Goal: Information Seeking & Learning: Learn about a topic

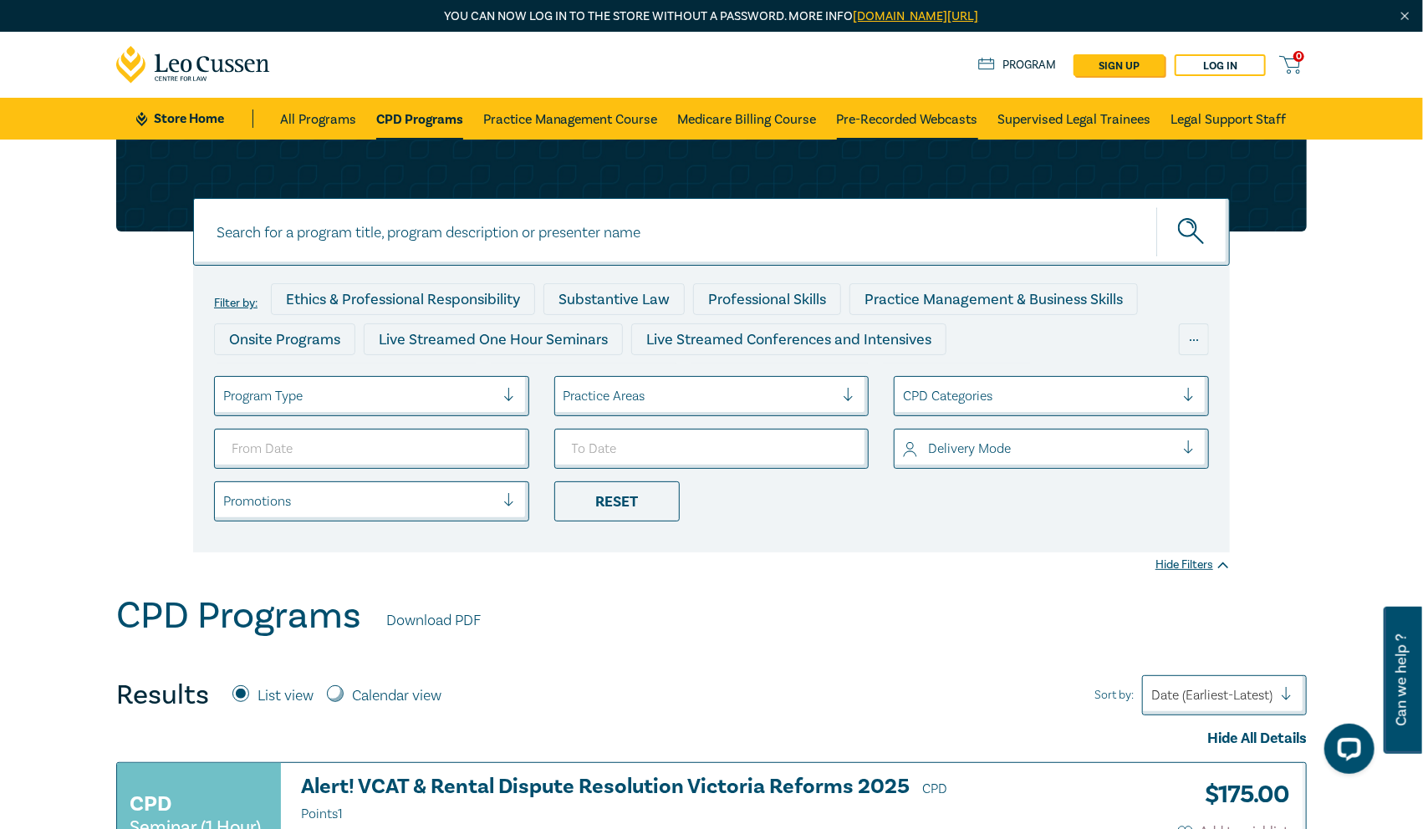
click at [900, 123] on link "Pre-Recorded Webcasts" at bounding box center [907, 119] width 141 height 42
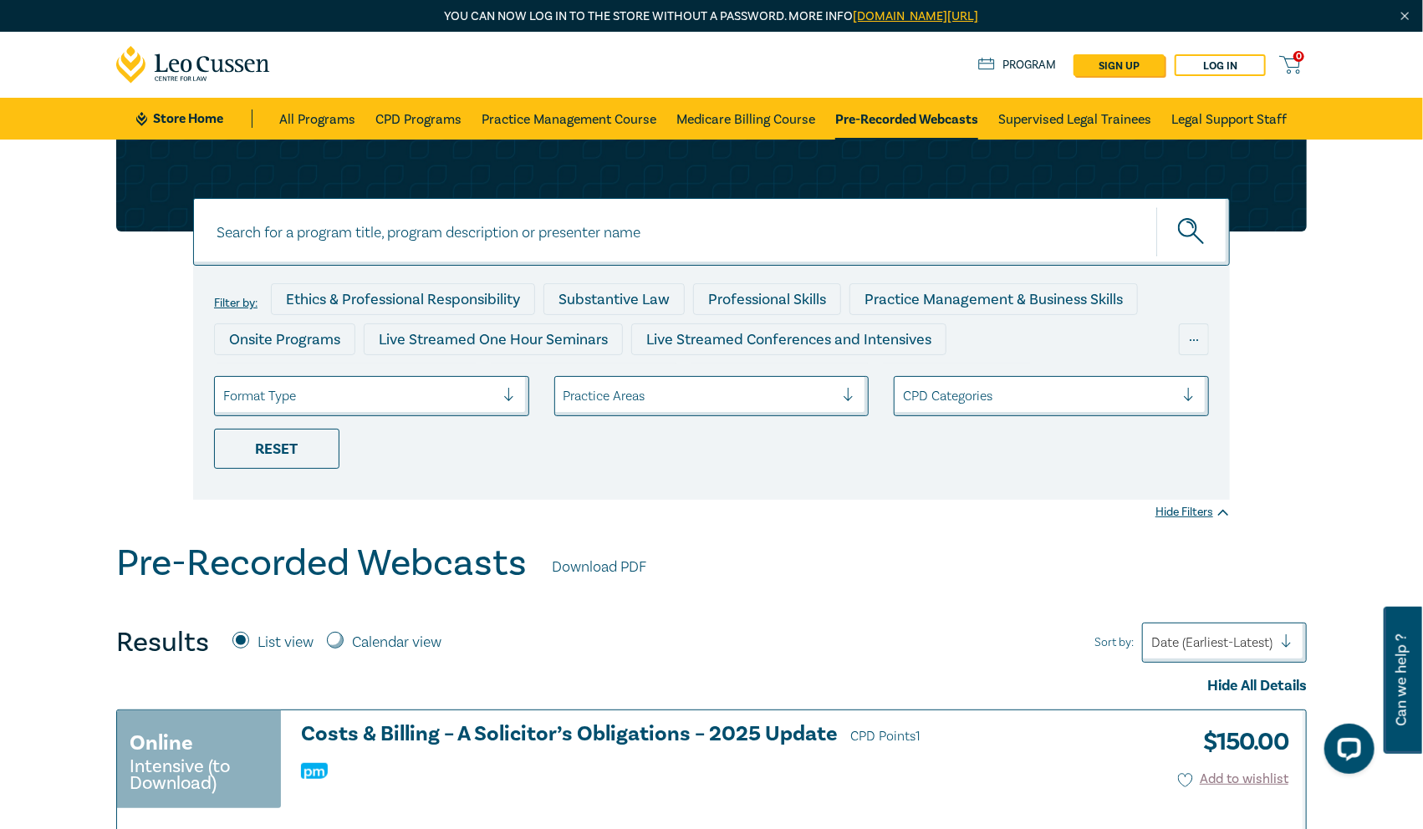
click at [431, 233] on input at bounding box center [711, 232] width 1037 height 68
paste input "Corporations Law Annual Review"
type input "Corporations Law Annual Review"
click at [1156, 207] on button "submit" at bounding box center [1193, 232] width 74 height 51
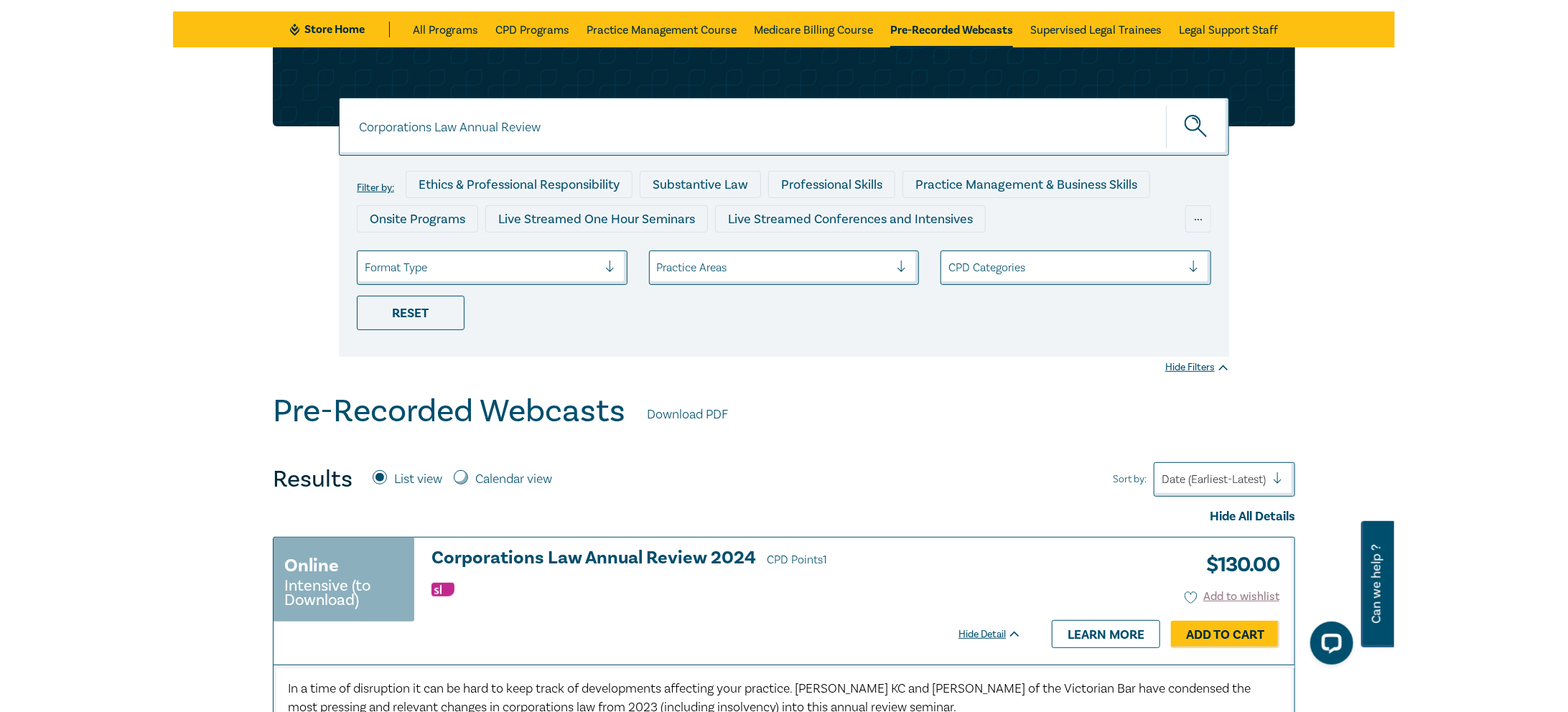
scroll to position [72, 0]
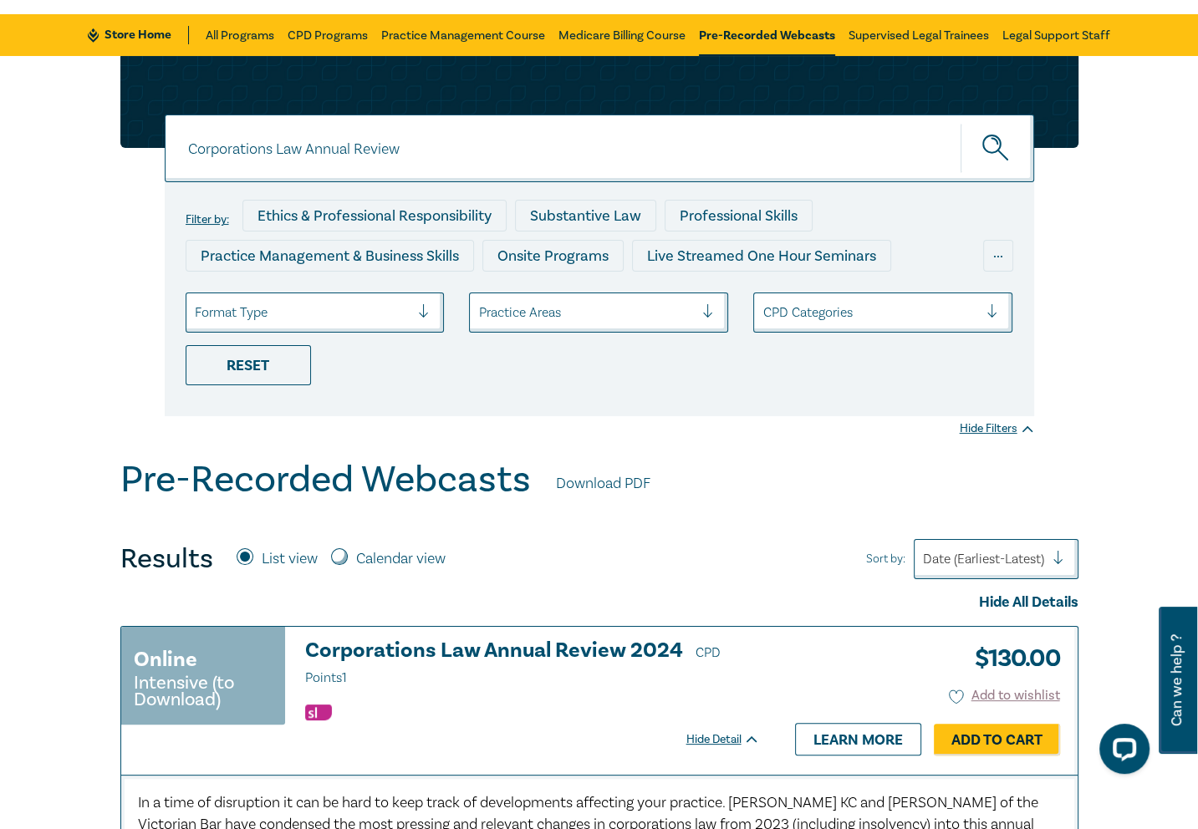
click at [1148, 248] on div "Corporations Law Annual Review Corporations Law Annual Review Filter by: Ethics…" at bounding box center [599, 257] width 1198 height 402
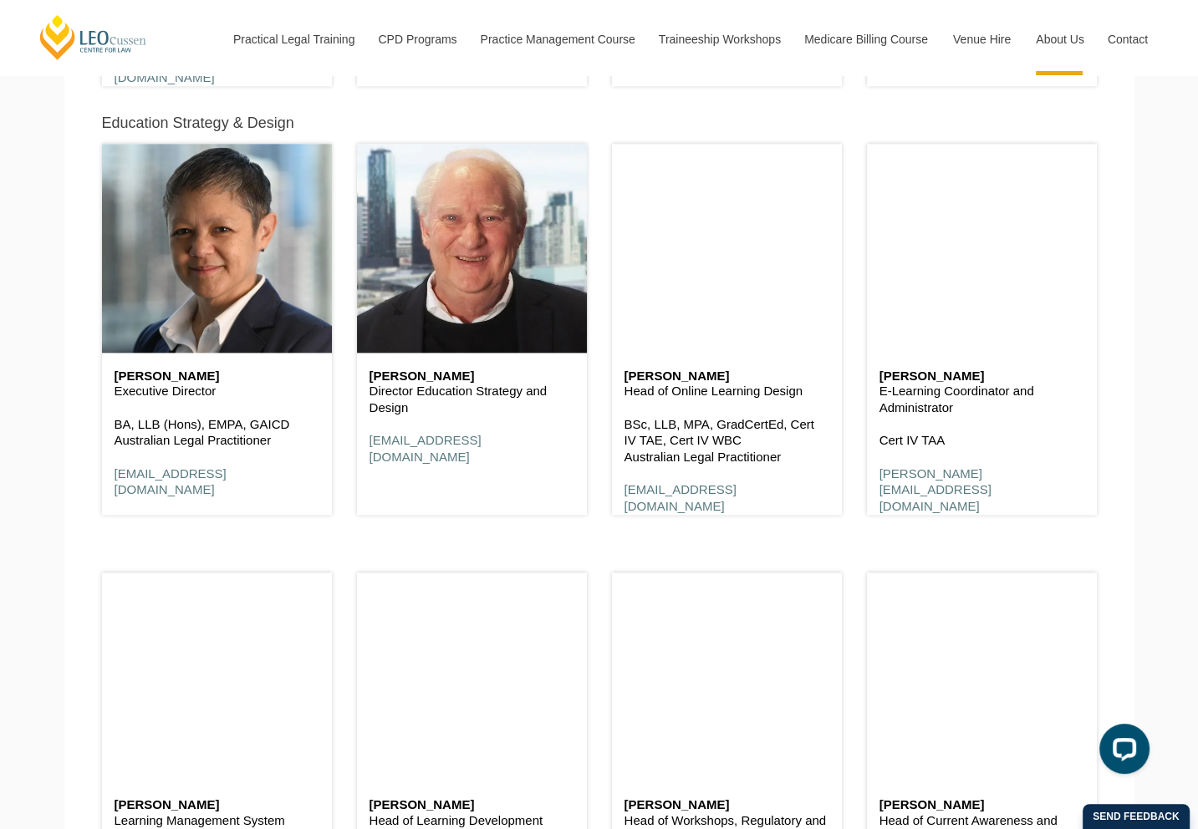
scroll to position [7550, 0]
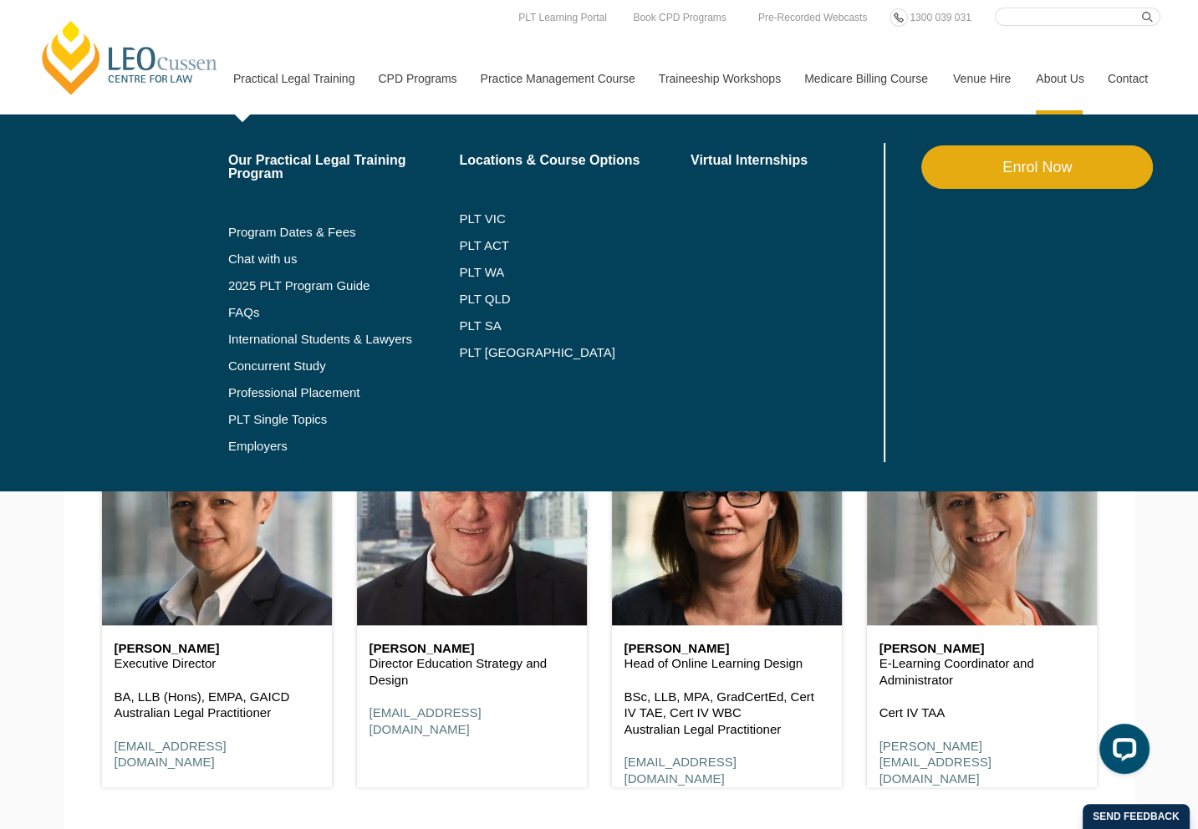
click at [480, 318] on li "PLT SA" at bounding box center [575, 326] width 232 height 27
click at [478, 323] on link "PLT SA" at bounding box center [575, 325] width 232 height 13
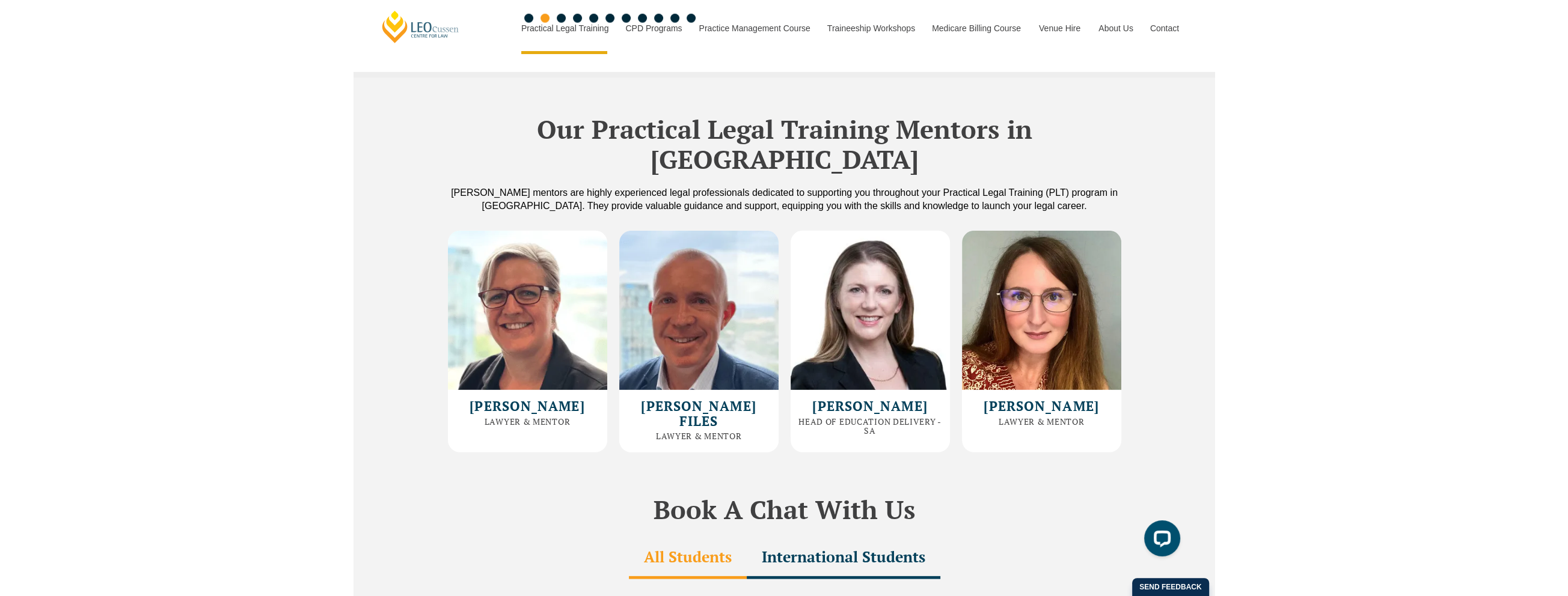
scroll to position [3126, 0]
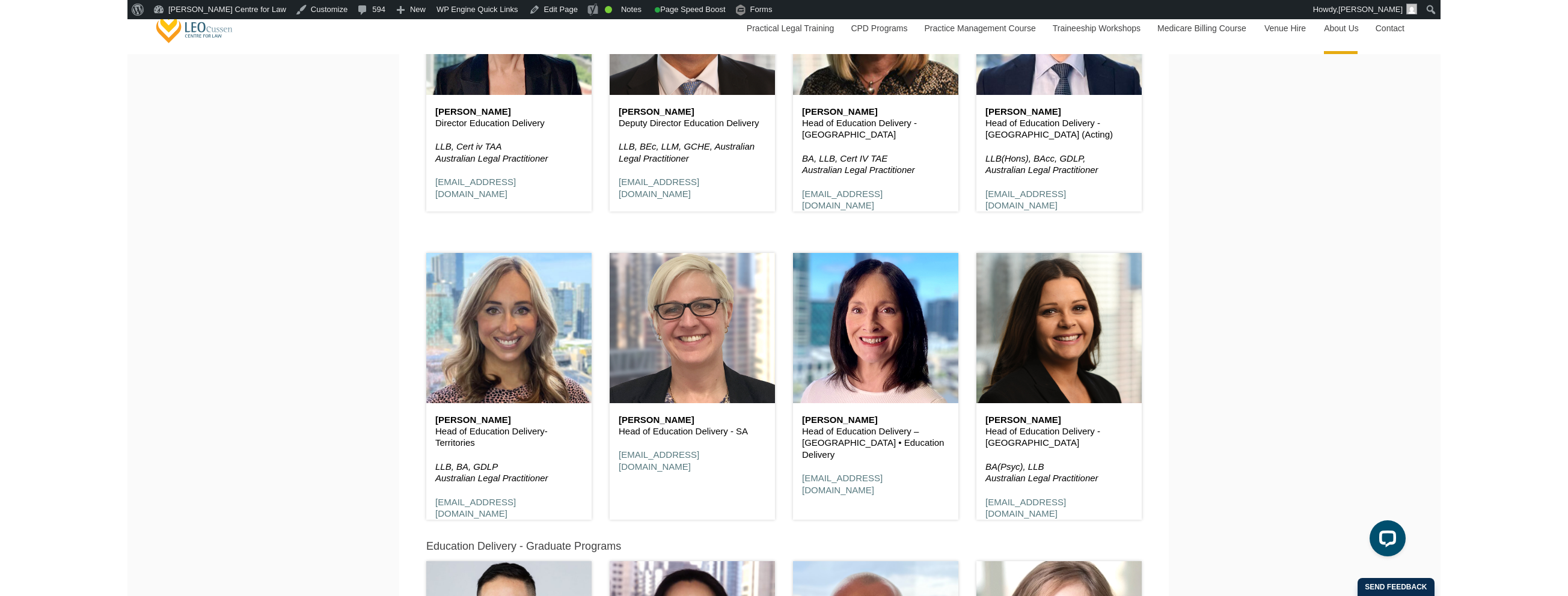
scroll to position [1278, 0]
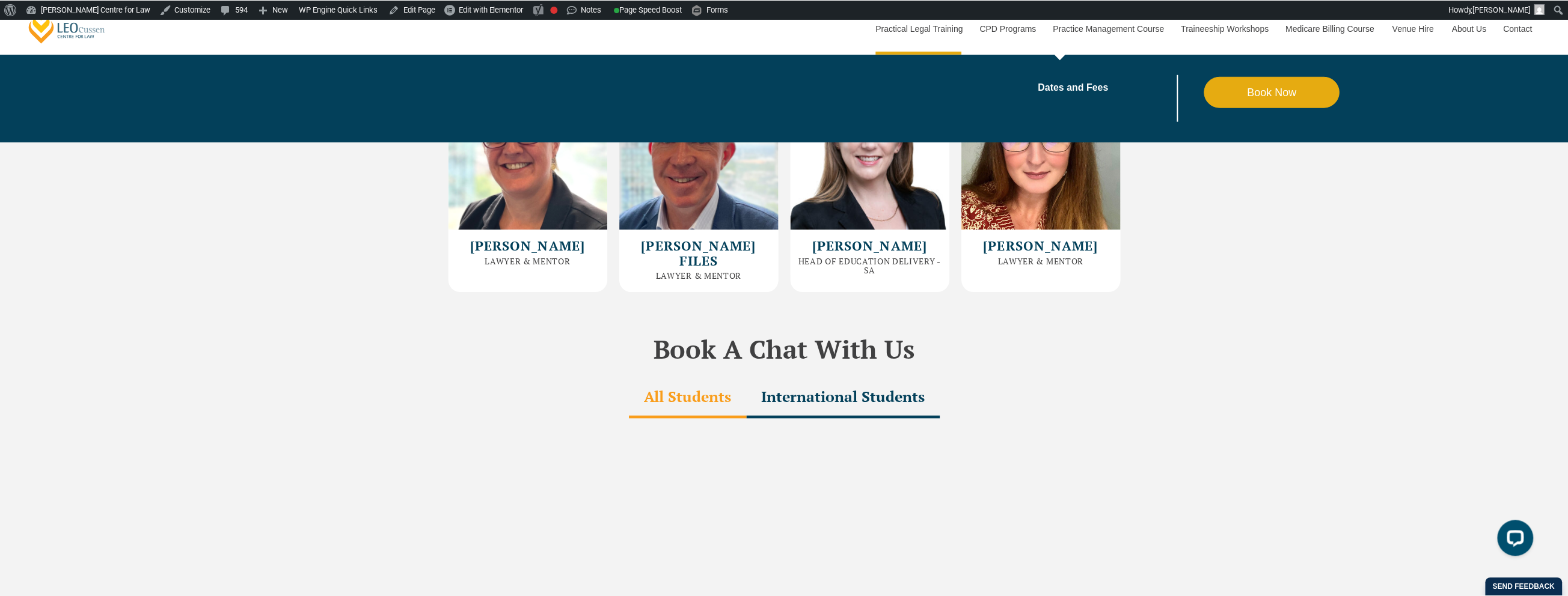
scroll to position [3287, 0]
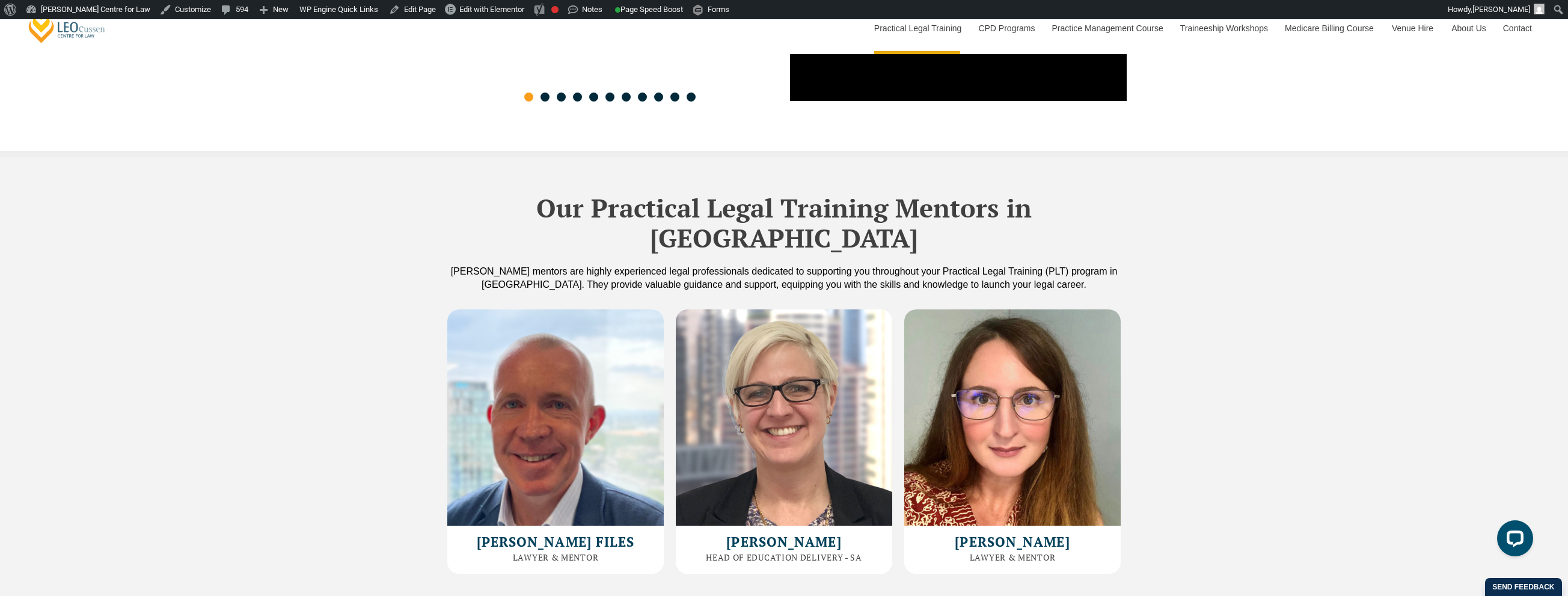
scroll to position [3066, 0]
click at [1292, 339] on div "Our Practical Legal Training Mentors in South Australia Leo Cussen’s mentors ar…" at bounding box center [784, 368] width 1568 height 423
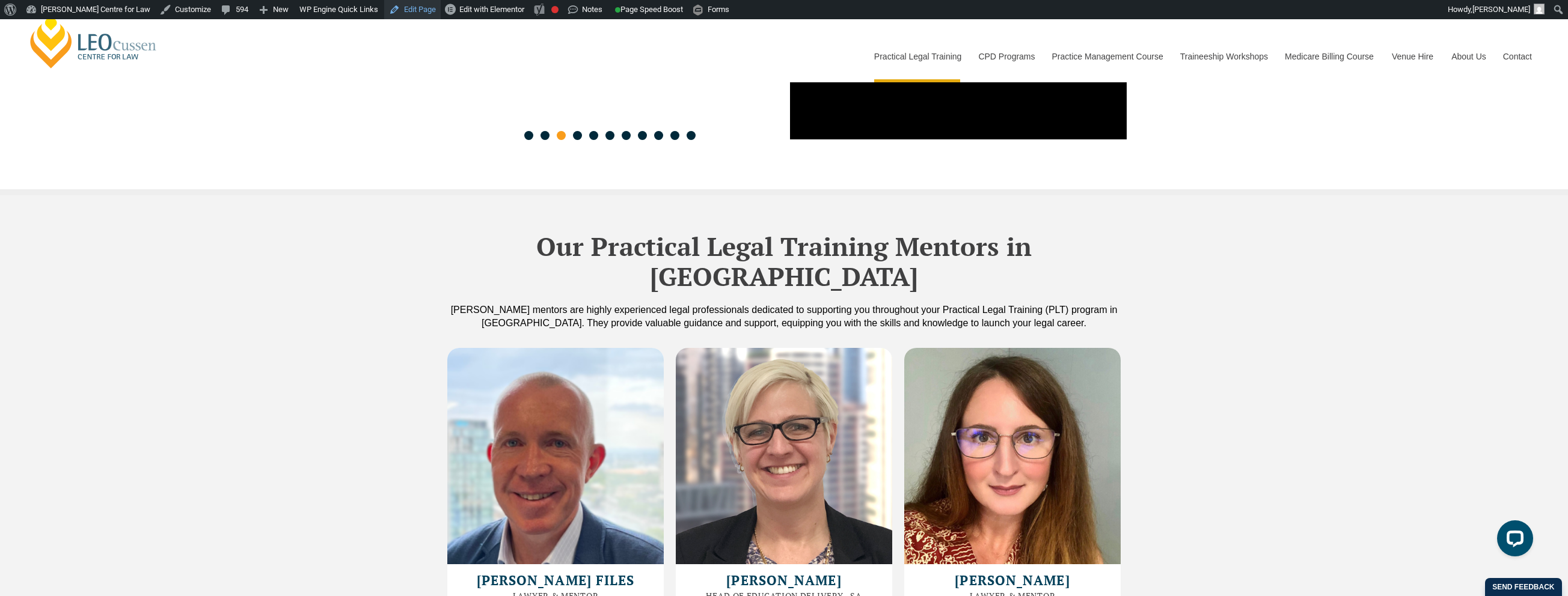
scroll to position [3013, 0]
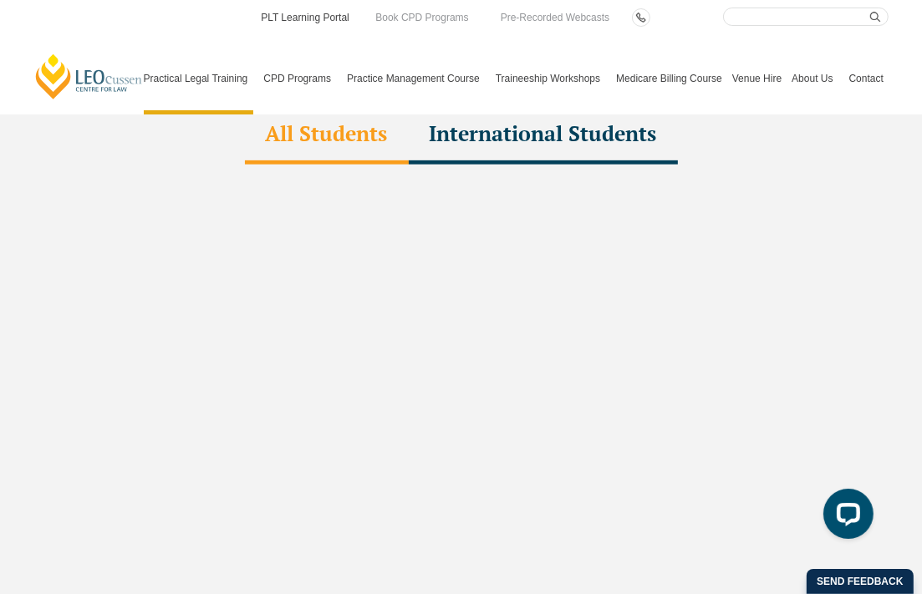
click at [339, 24] on link "PLT Learning Portal" at bounding box center [305, 17] width 92 height 18
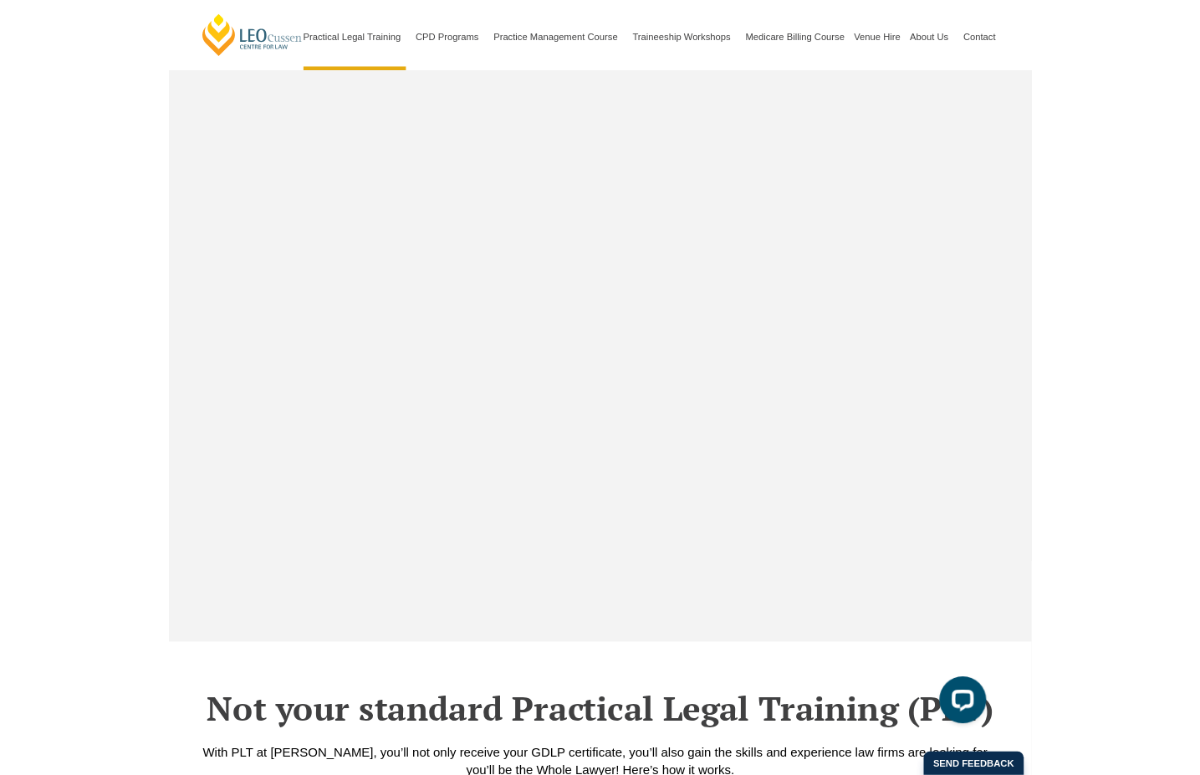
scroll to position [5053, 0]
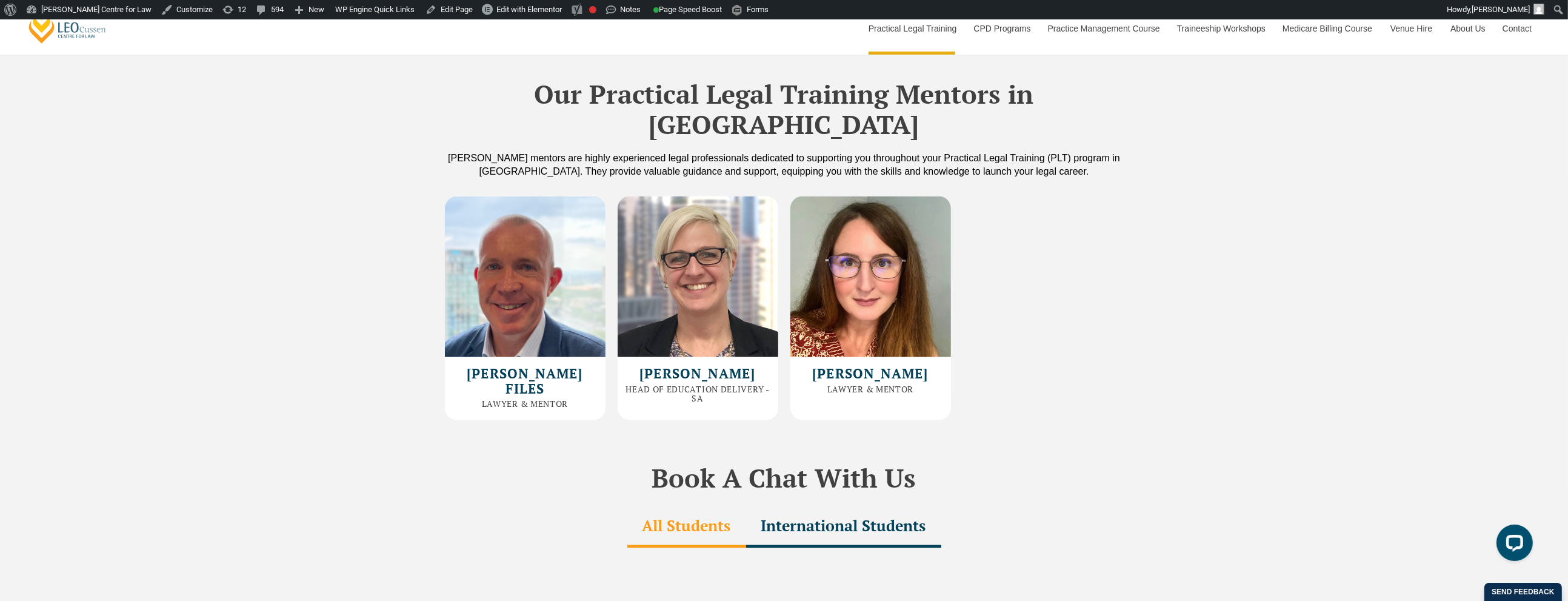
scroll to position [3212, 0]
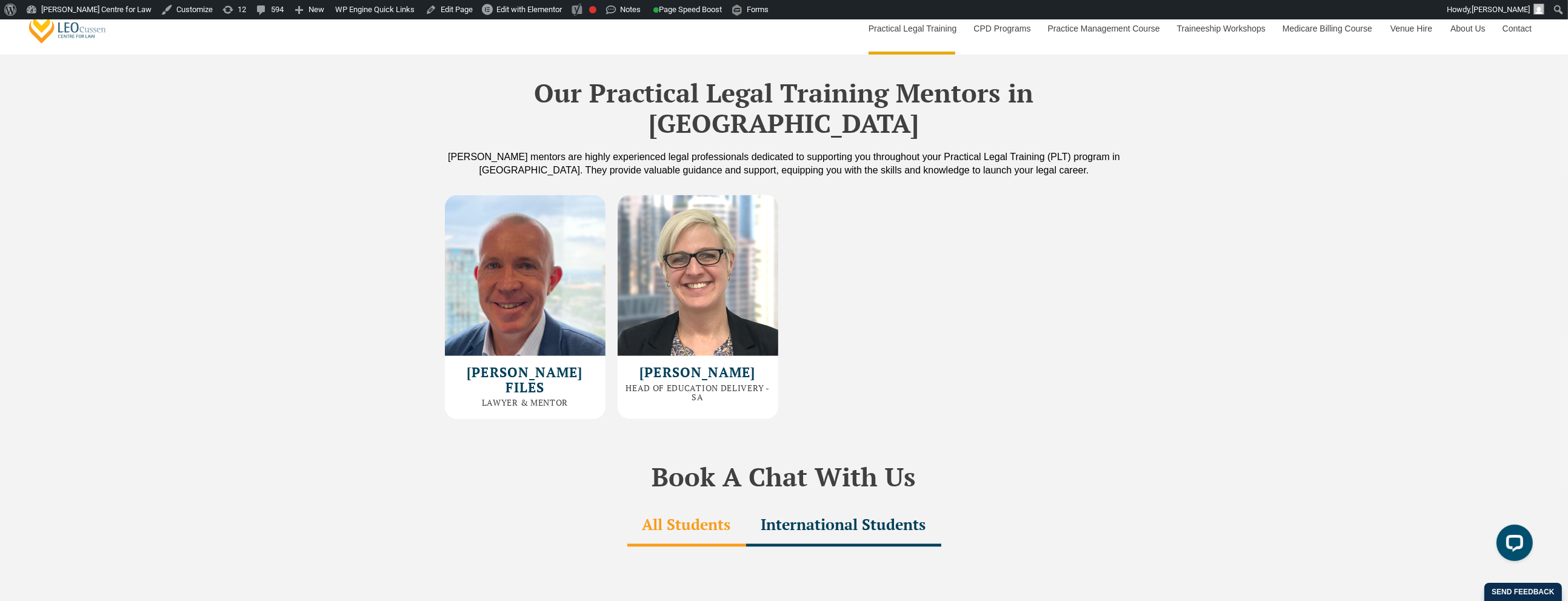
scroll to position [3209, 0]
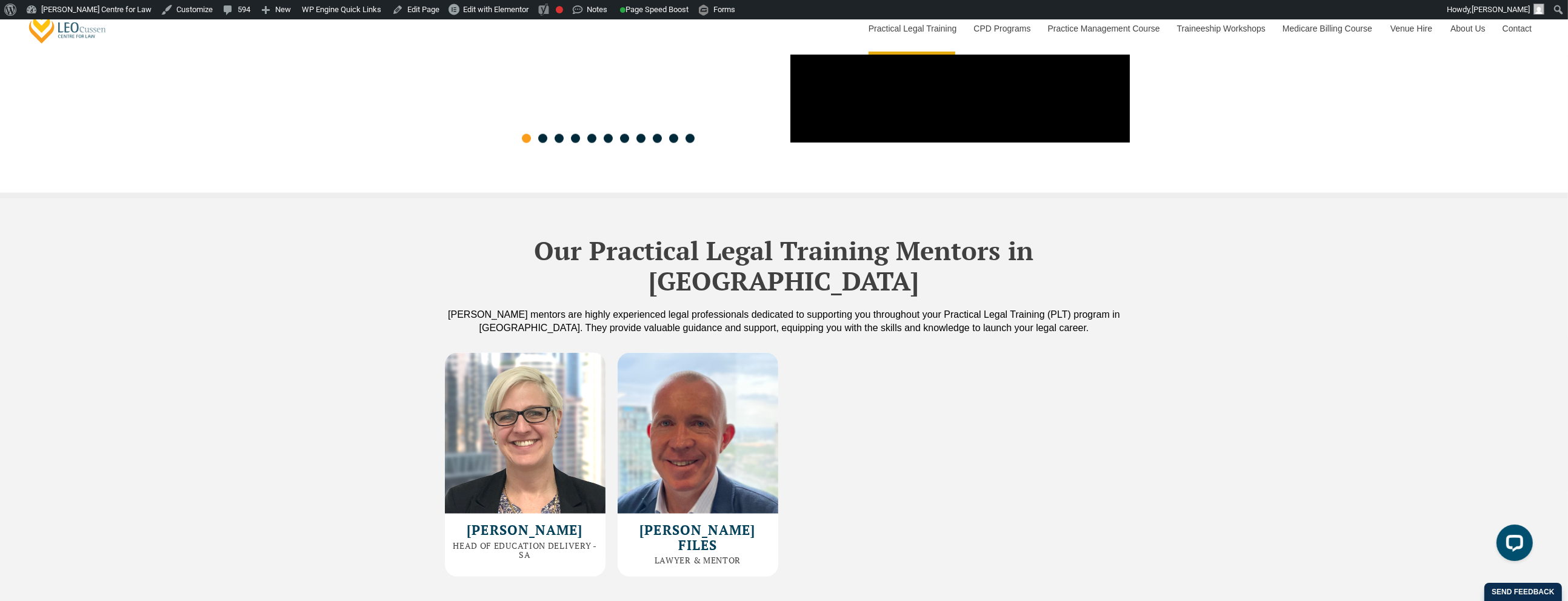
scroll to position [3053, 0]
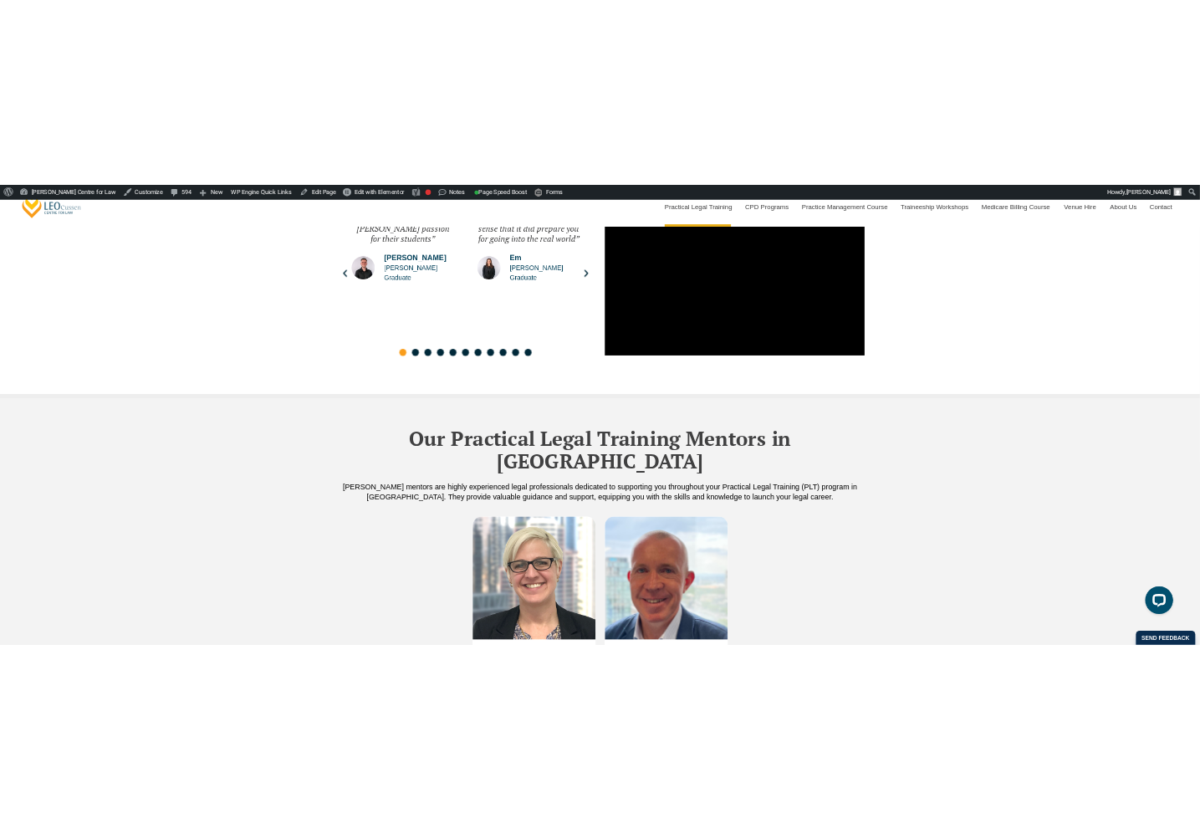
scroll to position [4515, 0]
